Goal: Browse casually: Explore the website without a specific task or goal

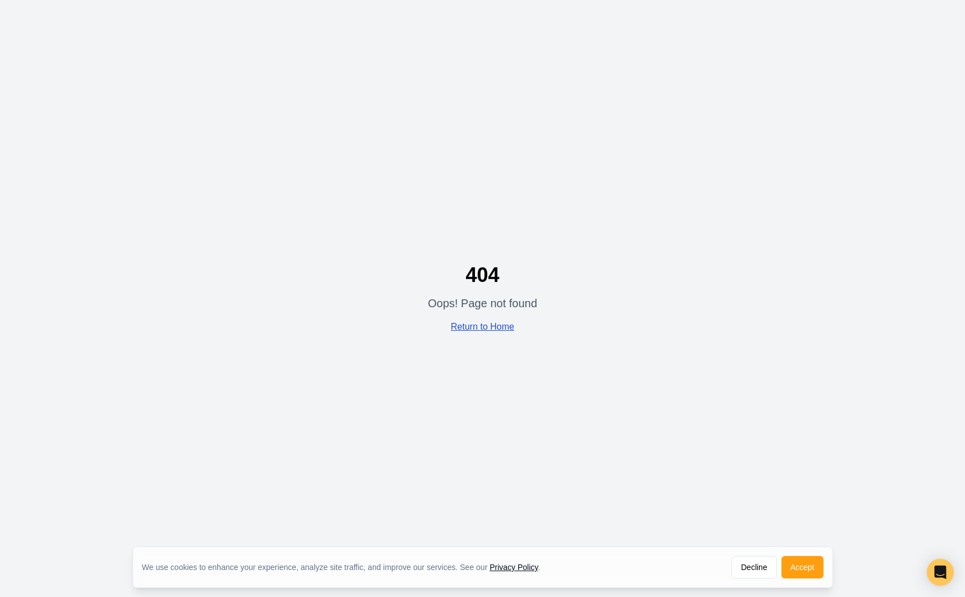
click at [502, 323] on link "Return to Home" at bounding box center [482, 327] width 63 height 10
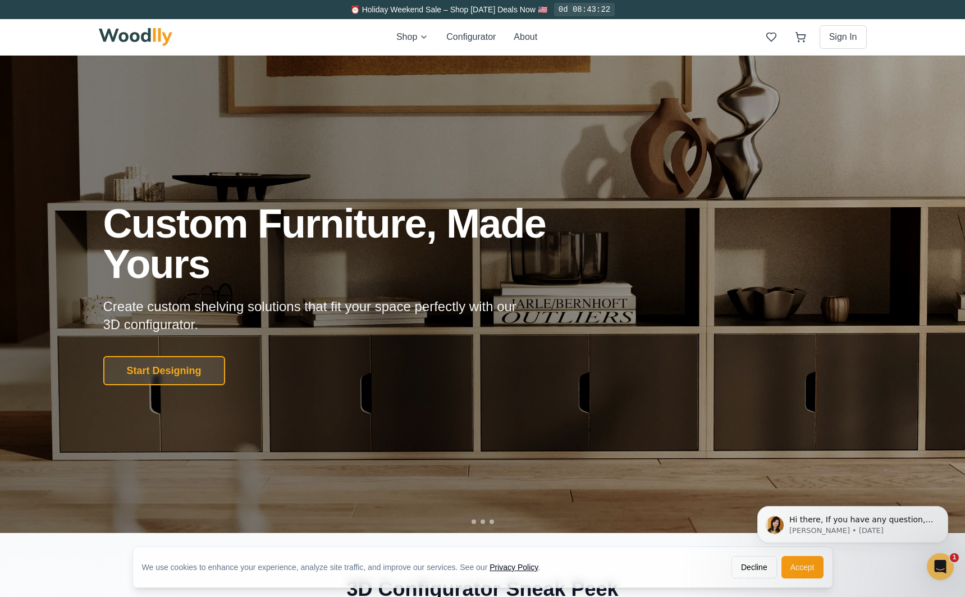
click at [479, 521] on div at bounding box center [482, 521] width 22 height 4
click at [186, 369] on button "Start Designing" at bounding box center [164, 370] width 128 height 31
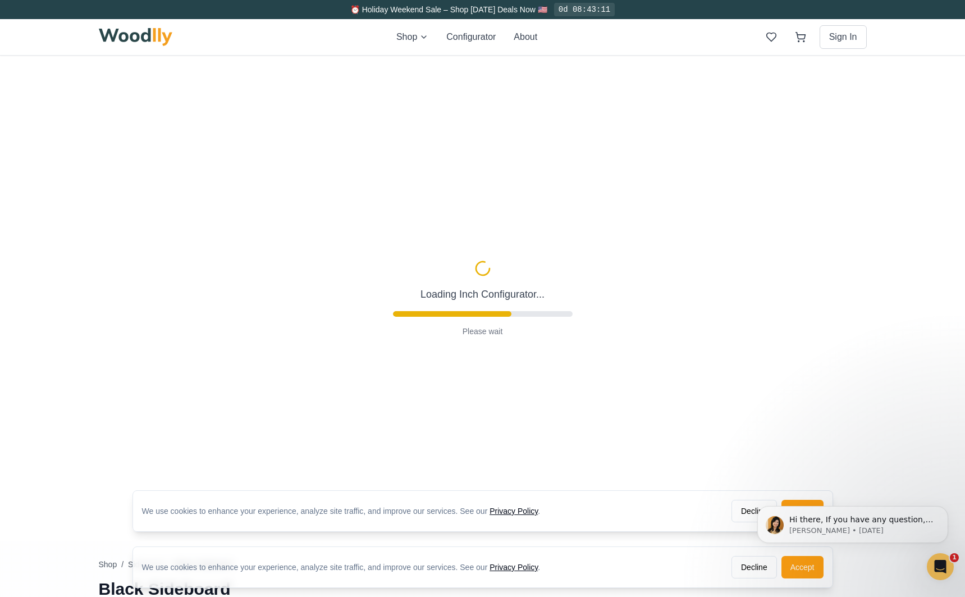
click at [746, 487] on html "Hi there, If you have any question, we are right here for you. 😊 [PERSON_NAME] …" at bounding box center [852, 484] width 224 height 4
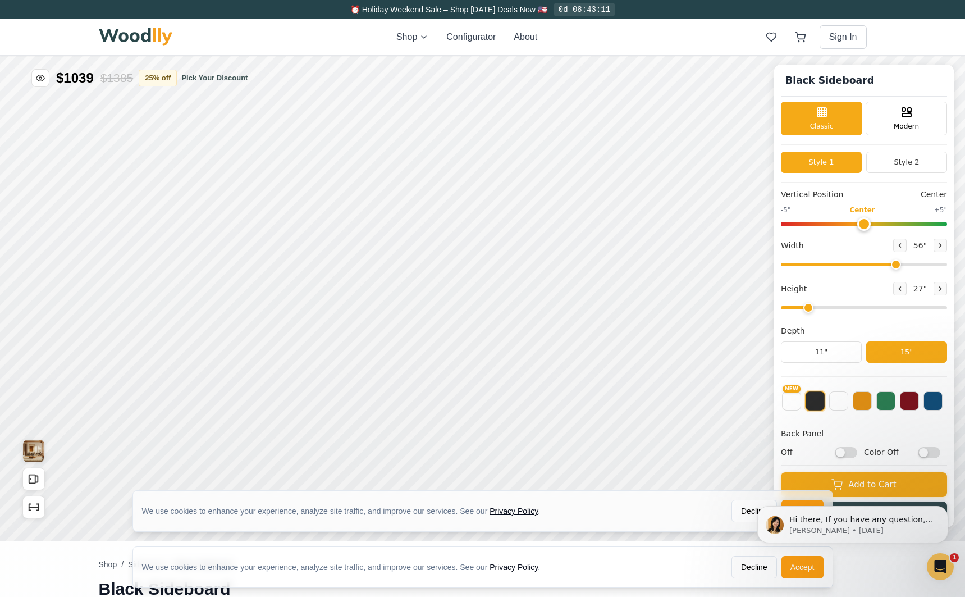
scroll to position [51, 0]
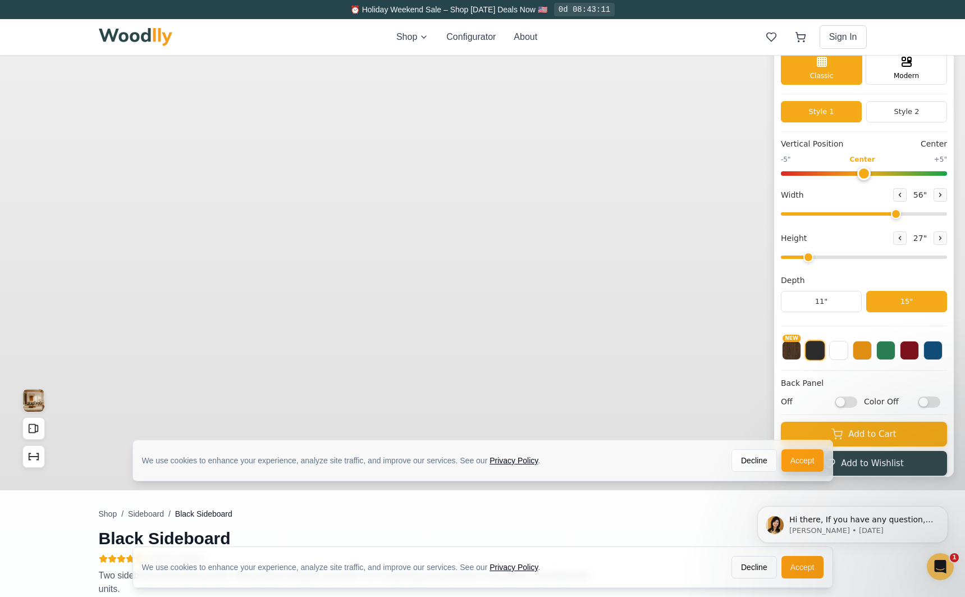
type input "56"
type input "2"
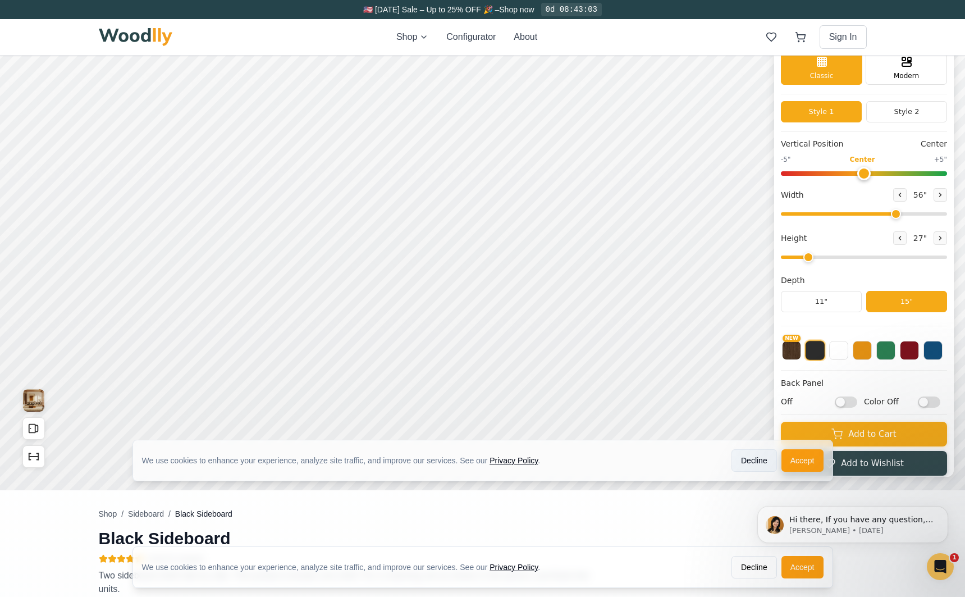
click at [750, 457] on button "Decline" at bounding box center [753, 460] width 45 height 22
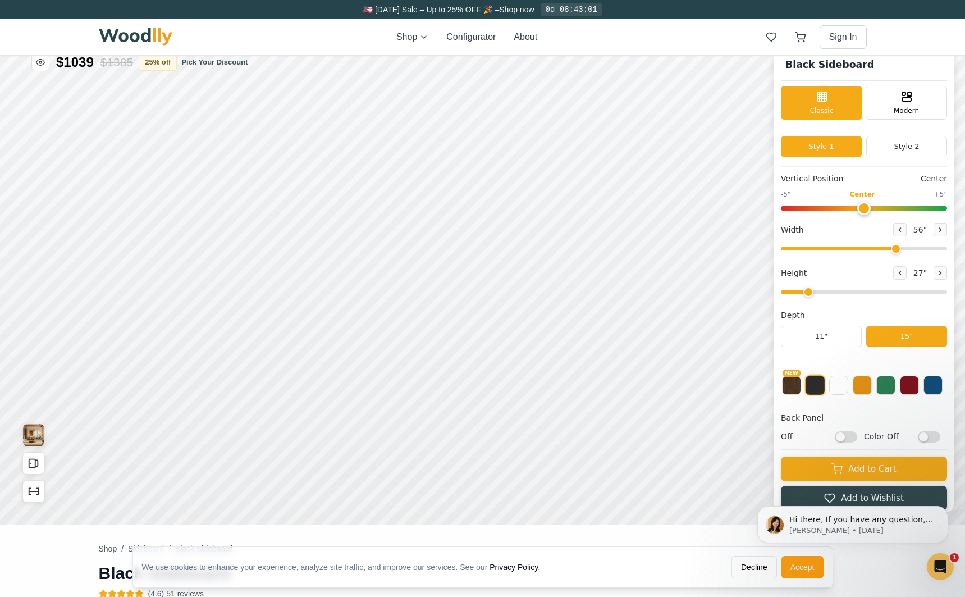
scroll to position [13, 0]
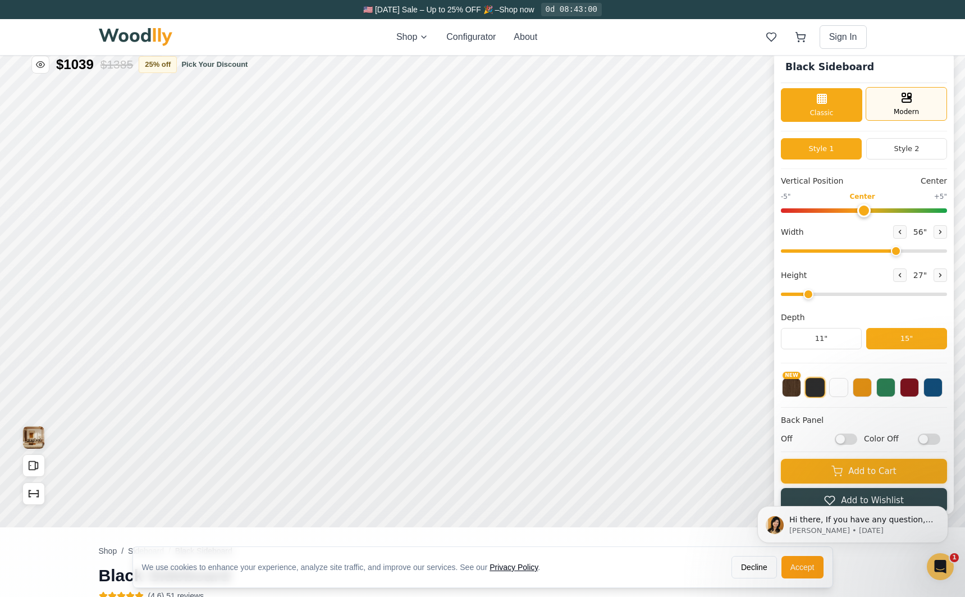
click at [897, 102] on div "Modern" at bounding box center [905, 104] width 81 height 34
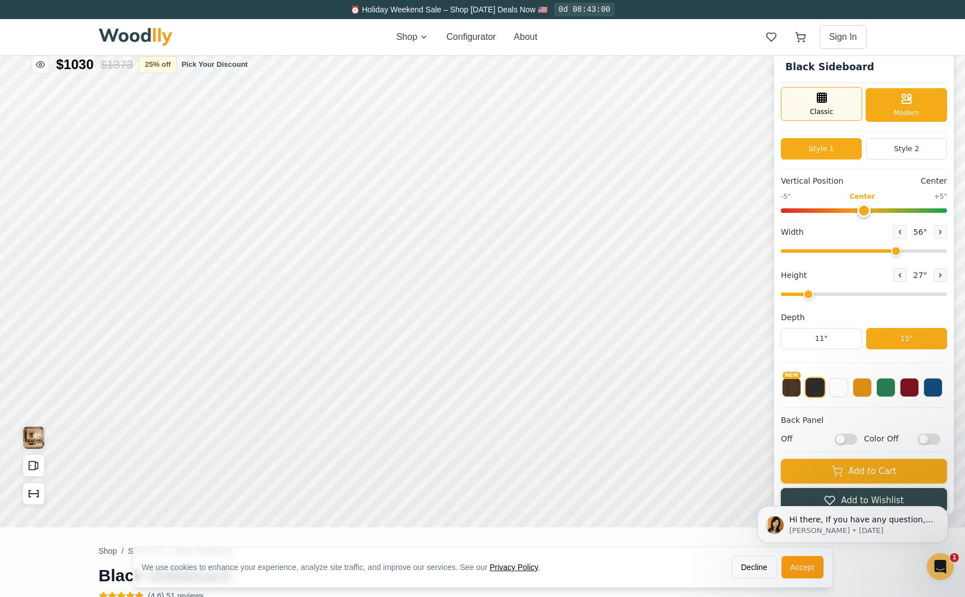
click at [854, 101] on div "Classic" at bounding box center [821, 104] width 81 height 34
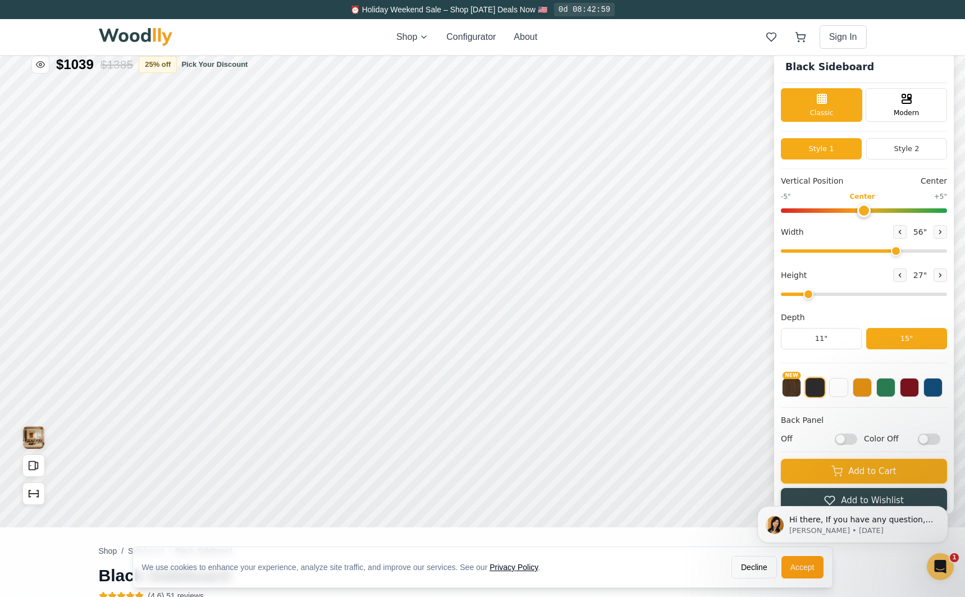
scroll to position [0, 0]
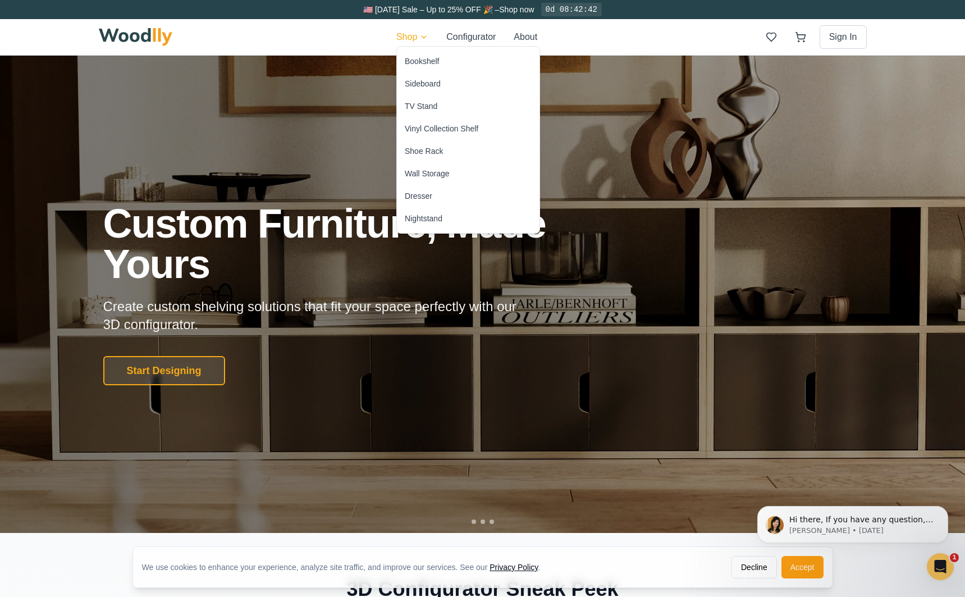
click at [442, 173] on div "Wall Storage" at bounding box center [427, 173] width 45 height 11
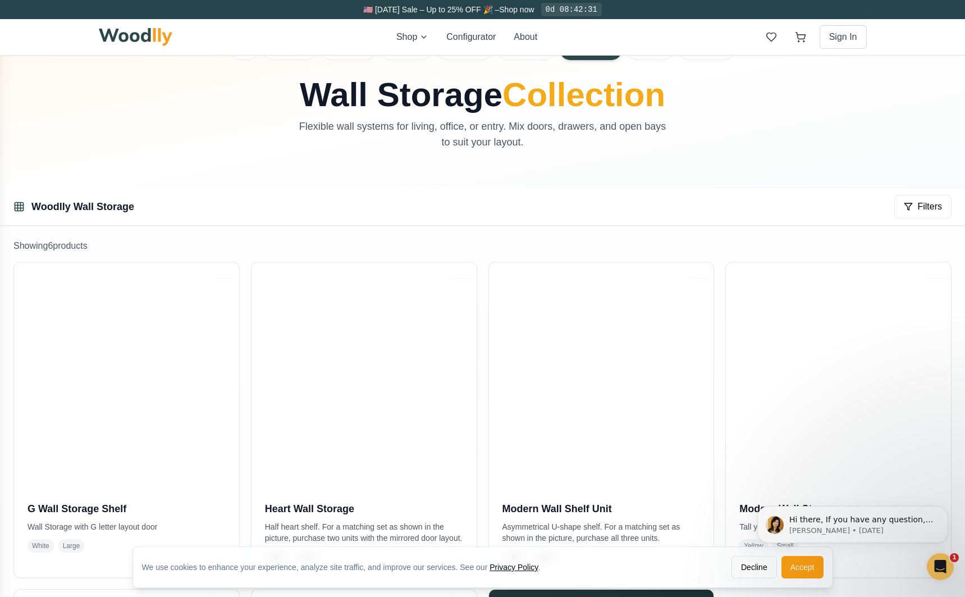
scroll to position [45, 0]
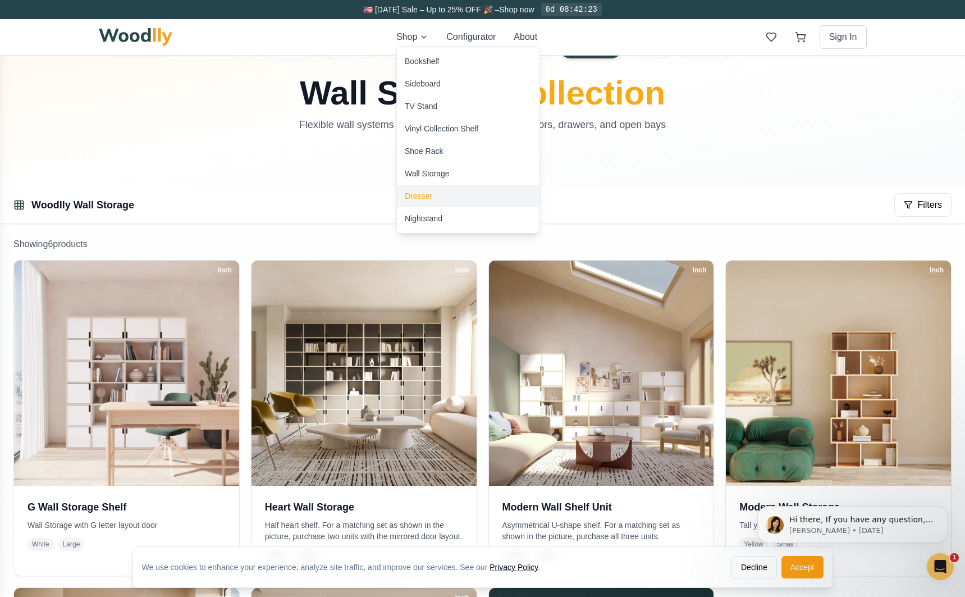
click at [441, 199] on div "Dresser" at bounding box center [468, 196] width 143 height 22
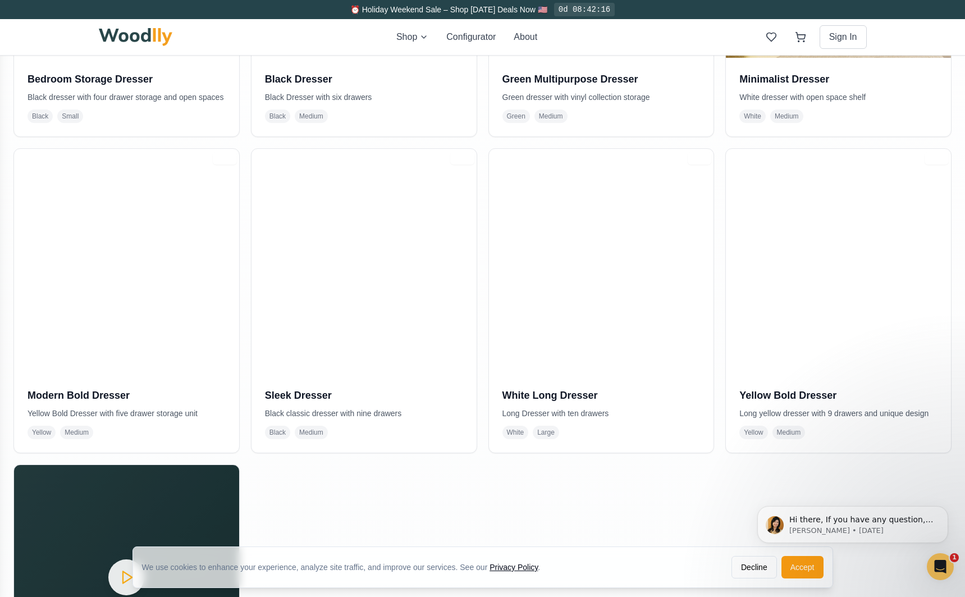
scroll to position [488, 0]
